Goal: Complete application form: Complete application form

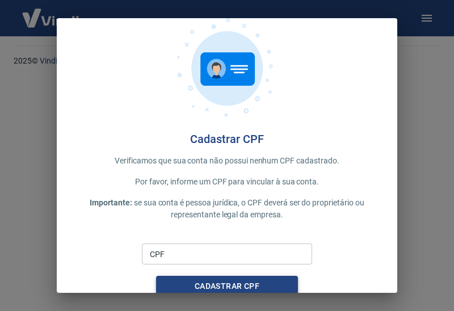
scroll to position [27, 0]
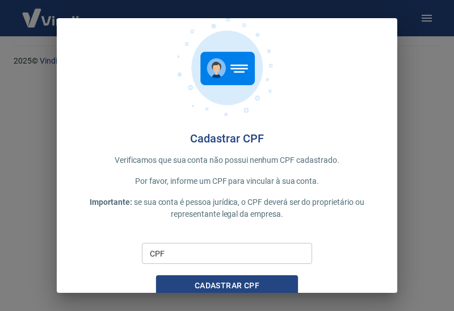
click at [199, 252] on input "CPF" at bounding box center [227, 253] width 170 height 21
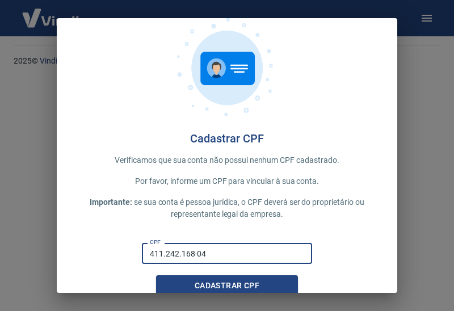
click at [227, 286] on button "Cadastrar CPF" at bounding box center [227, 285] width 142 height 21
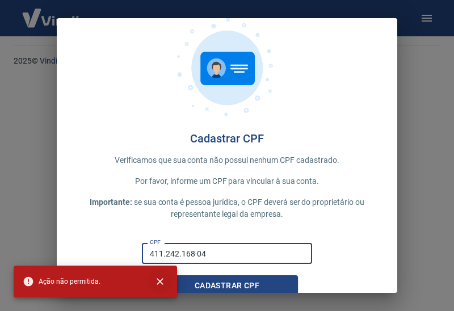
click at [162, 280] on icon "close" at bounding box center [160, 281] width 7 height 7
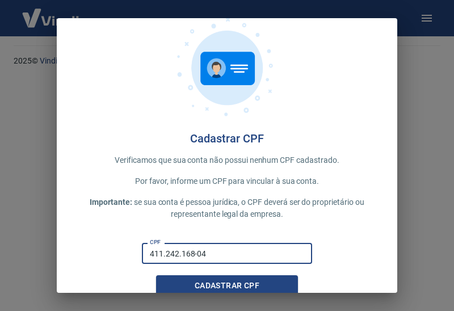
drag, startPoint x: 216, startPoint y: 254, endPoint x: 116, endPoint y: 250, distance: 99.5
click at [116, 250] on div "CPF 411.242.168-04 CPF Cadastrar CPF" at bounding box center [227, 267] width 304 height 58
click at [248, 257] on input "411.242.168-04" at bounding box center [227, 253] width 170 height 21
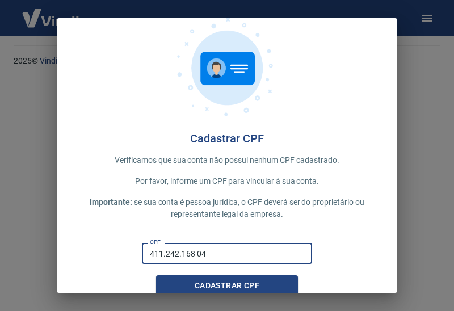
click at [261, 254] on input "411.242.168-04" at bounding box center [227, 253] width 170 height 21
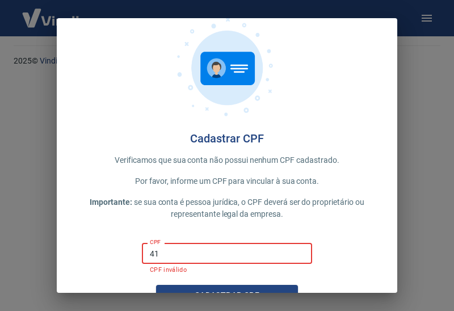
type input "4"
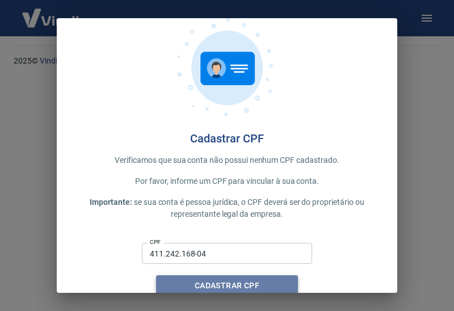
click at [263, 287] on button "Cadastrar CPF" at bounding box center [227, 285] width 142 height 21
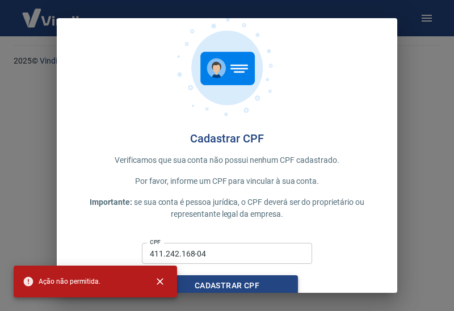
click at [263, 287] on button "Cadastrar CPF" at bounding box center [227, 285] width 142 height 21
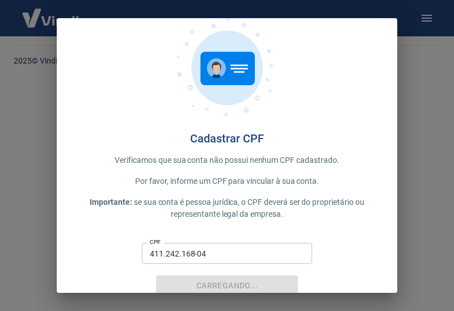
click at [263, 287] on div "Carregando..." at bounding box center [227, 285] width 142 height 21
click at [263, 287] on button "Carregando..." at bounding box center [227, 285] width 142 height 21
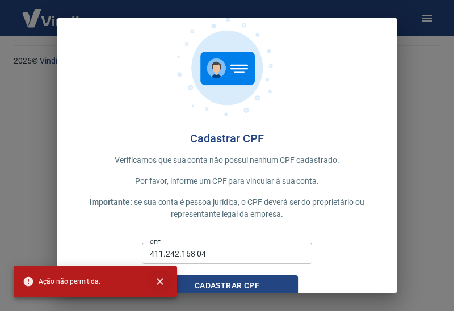
click at [163, 281] on icon "close" at bounding box center [159, 281] width 11 height 11
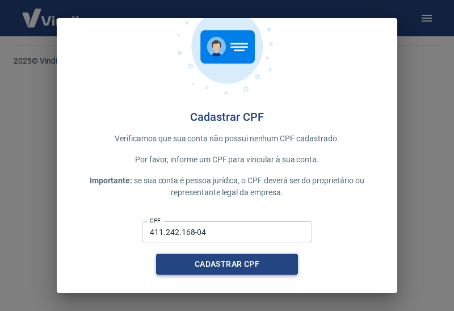
scroll to position [48, 0]
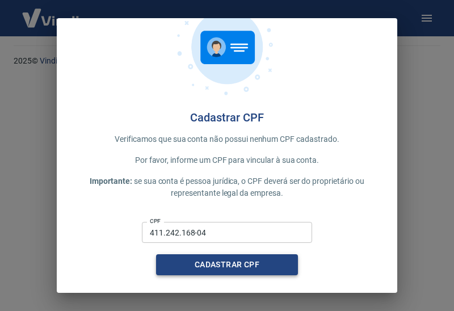
click at [232, 261] on button "Cadastrar CPF" at bounding box center [227, 264] width 142 height 21
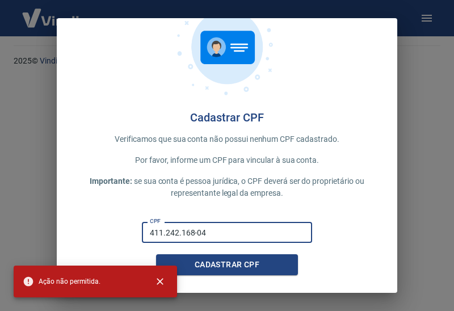
drag, startPoint x: 217, startPoint y: 229, endPoint x: 123, endPoint y: 229, distance: 94.8
click at [123, 229] on div "CPF 411.242.168-04 CPF Cadastrar CPF" at bounding box center [227, 246] width 304 height 58
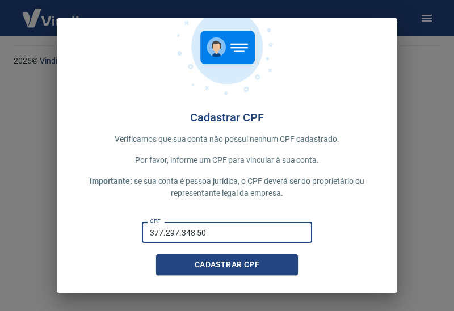
click at [227, 265] on button "Cadastrar CPF" at bounding box center [227, 264] width 142 height 21
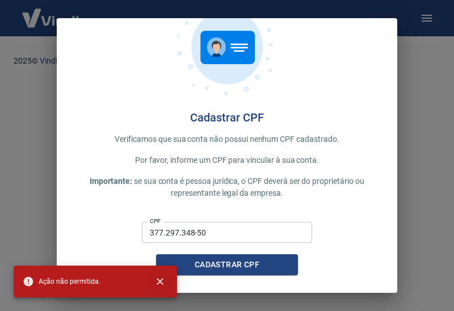
click at [164, 278] on icon "close" at bounding box center [159, 281] width 11 height 11
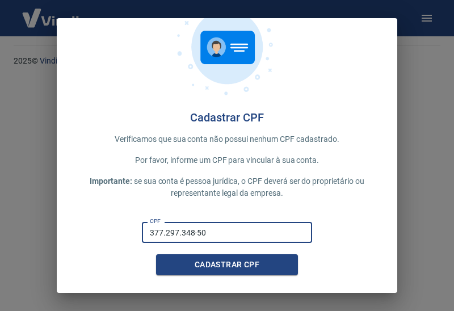
drag, startPoint x: 263, startPoint y: 226, endPoint x: 68, endPoint y: 221, distance: 194.8
click at [68, 221] on div "Cadastrar CPF Verificamos que sua conta não possui nenhum CPF cadastrado. Por f…" at bounding box center [227, 132] width 341 height 324
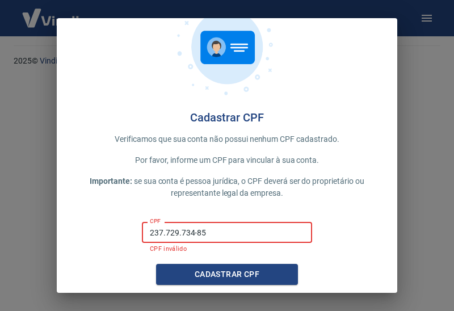
drag, startPoint x: 200, startPoint y: 236, endPoint x: 93, endPoint y: 236, distance: 107.3
click at [93, 236] on div "CPF 237.729.734-85 CPF CPF inválido Cadastrar CPF" at bounding box center [227, 251] width 304 height 68
drag, startPoint x: 222, startPoint y: 229, endPoint x: 90, endPoint y: 229, distance: 132.3
click at [90, 229] on div "CPF 237.729.734-85 CPF CPF inválido Cadastrar CPF" at bounding box center [227, 251] width 304 height 68
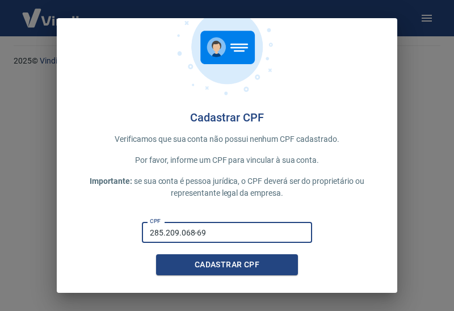
click at [227, 265] on button "Cadastrar CPF" at bounding box center [227, 264] width 142 height 21
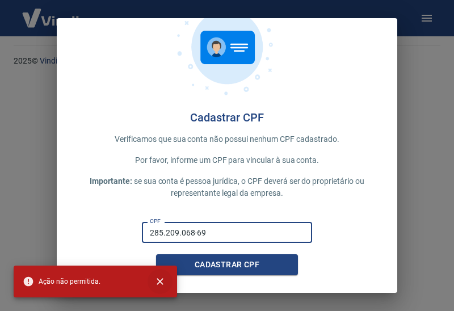
click at [165, 279] on icon "close" at bounding box center [159, 281] width 11 height 11
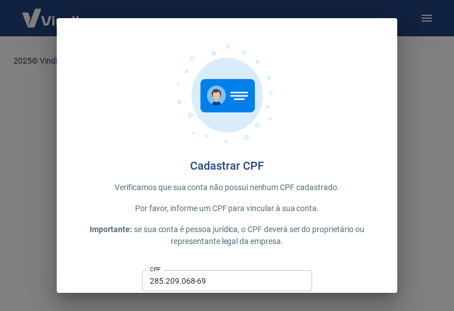
scroll to position [-1, 0]
click at [237, 34] on div "Cadastrar CPF Verificamos que sua conta não possui nenhum CPF cadastrado. Por f…" at bounding box center [227, 180] width 341 height 324
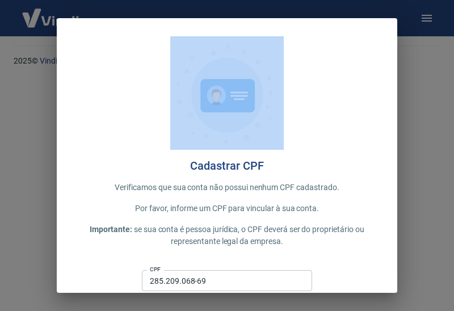
click at [237, 34] on div "Cadastrar CPF Verificamos que sua conta não possui nenhum CPF cadastrado. Por f…" at bounding box center [227, 180] width 341 height 324
click at [267, 137] on img at bounding box center [227, 93] width 114 height 114
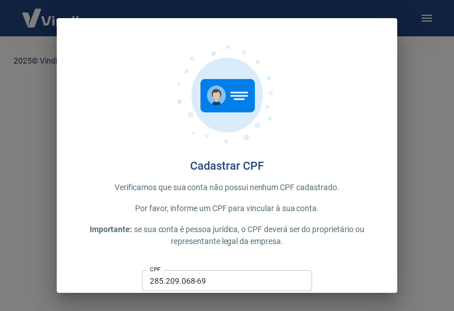
click at [245, 170] on h4 "Cadastrar CPF" at bounding box center [227, 166] width 304 height 14
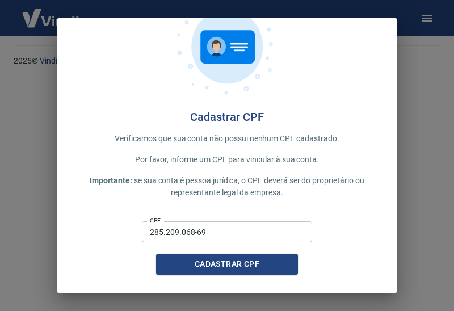
scroll to position [48, 0]
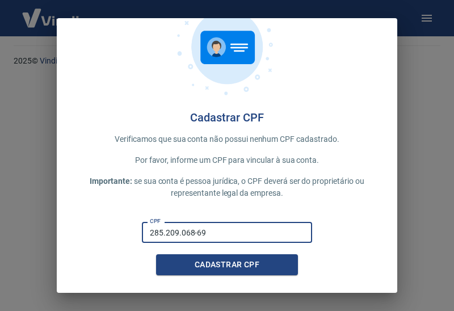
drag, startPoint x: 233, startPoint y: 235, endPoint x: 112, endPoint y: 235, distance: 121.5
click at [113, 235] on div "CPF 285.209.068-69 CPF Cadastrar CPF" at bounding box center [227, 246] width 304 height 58
type input "411.242.168-04"
click at [227, 265] on button "Cadastrar CPF" at bounding box center [227, 264] width 142 height 21
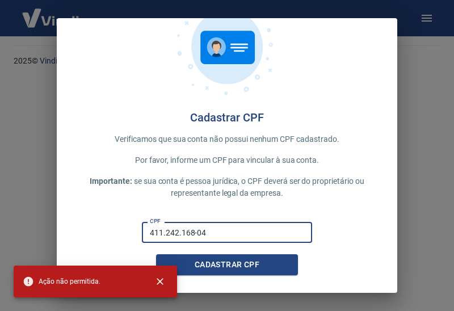
click at [227, 265] on button "Cadastrar CPF" at bounding box center [227, 264] width 142 height 21
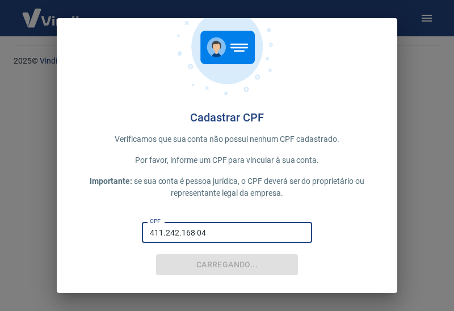
click at [227, 265] on button "Carregando..." at bounding box center [227, 264] width 142 height 21
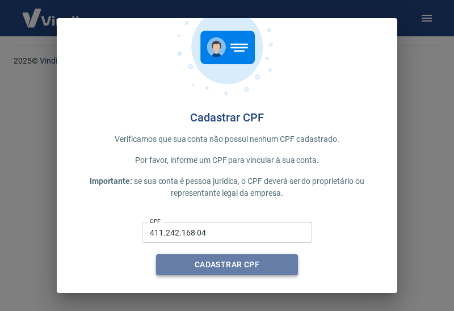
click at [180, 263] on button "Cadastrar CPF" at bounding box center [227, 264] width 142 height 21
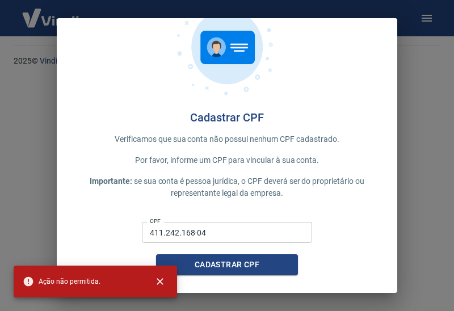
click at [179, 263] on button "Cadastrar CPF" at bounding box center [227, 264] width 142 height 21
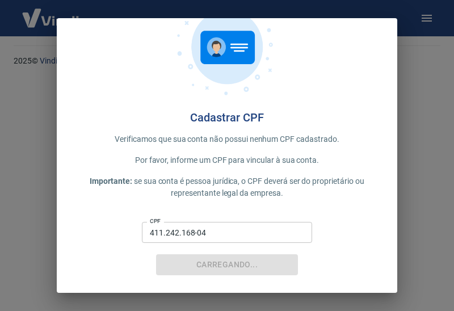
click at [179, 263] on div "Carregando..." at bounding box center [227, 264] width 142 height 21
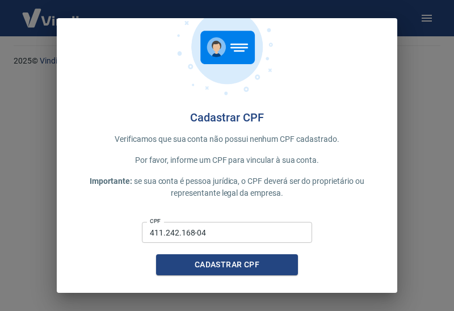
click at [179, 263] on button "Cadastrar CPF" at bounding box center [227, 264] width 142 height 21
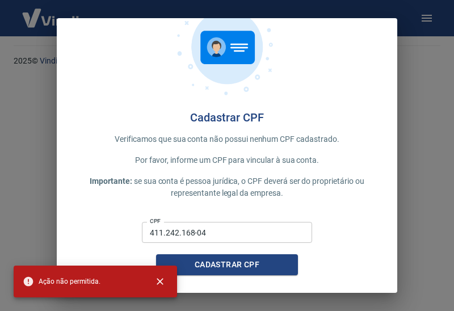
click at [179, 263] on button "Cadastrar CPF" at bounding box center [227, 264] width 142 height 21
click at [179, 263] on div "Cadastrar CPF" at bounding box center [227, 264] width 142 height 21
click at [179, 263] on button "Cadastrar CPF" at bounding box center [227, 264] width 142 height 21
click at [162, 287] on icon "close" at bounding box center [159, 281] width 11 height 11
